Goal: Information Seeking & Learning: Learn about a topic

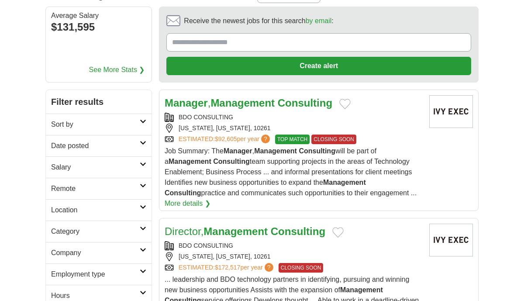
scroll to position [77, 0]
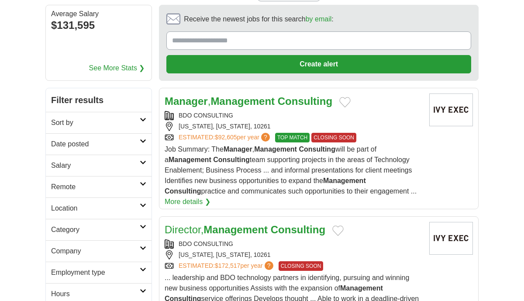
click at [75, 184] on h2 "Remote" at bounding box center [95, 186] width 89 height 10
click at [69, 205] on link "Remote jobs" at bounding box center [70, 207] width 39 height 7
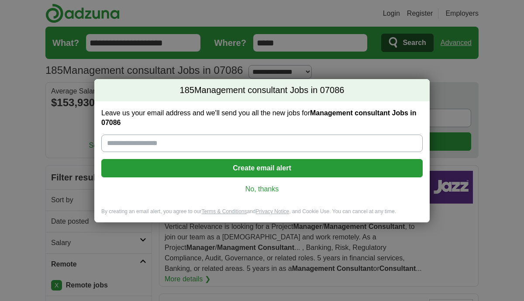
click at [256, 190] on link "No, thanks" at bounding box center [261, 189] width 307 height 10
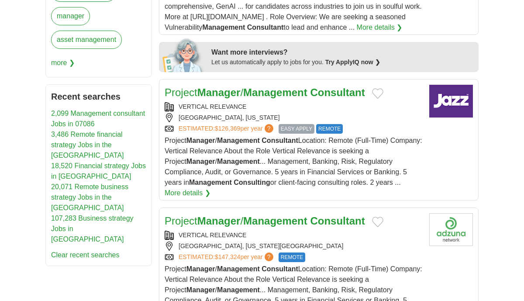
scroll to position [497, 0]
click at [219, 103] on div "VERTICAL RELEVANCE" at bounding box center [292, 107] width 257 height 9
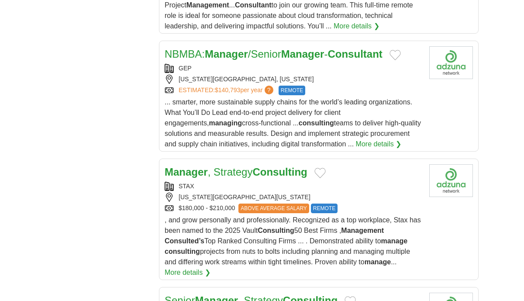
scroll to position [1072, 0]
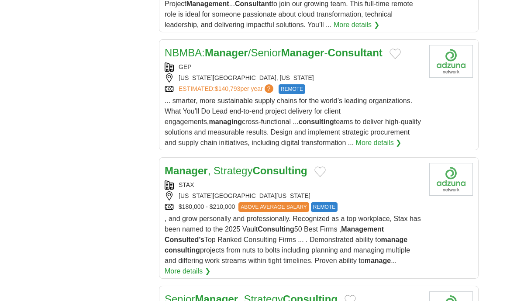
click at [225, 164] on link "Manager , Strategy Consulting" at bounding box center [235, 170] width 143 height 12
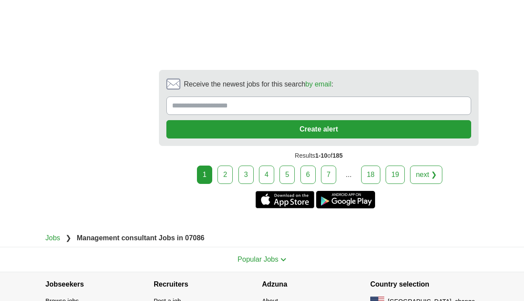
scroll to position [1777, 0]
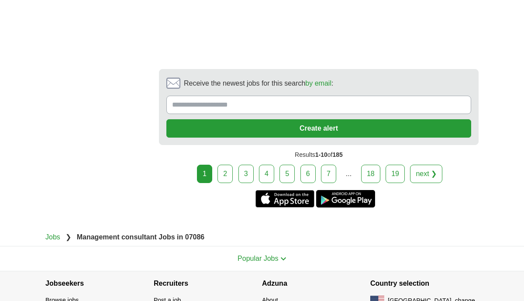
click at [223, 170] on link "2" at bounding box center [224, 173] width 15 height 18
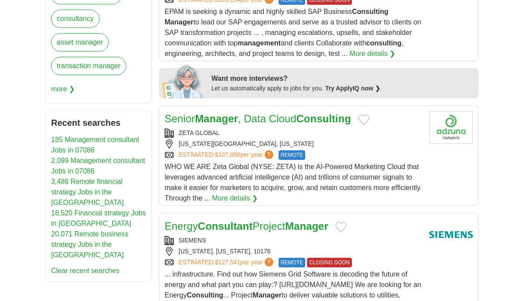
scroll to position [224, 0]
